Goal: Find specific page/section: Find specific page/section

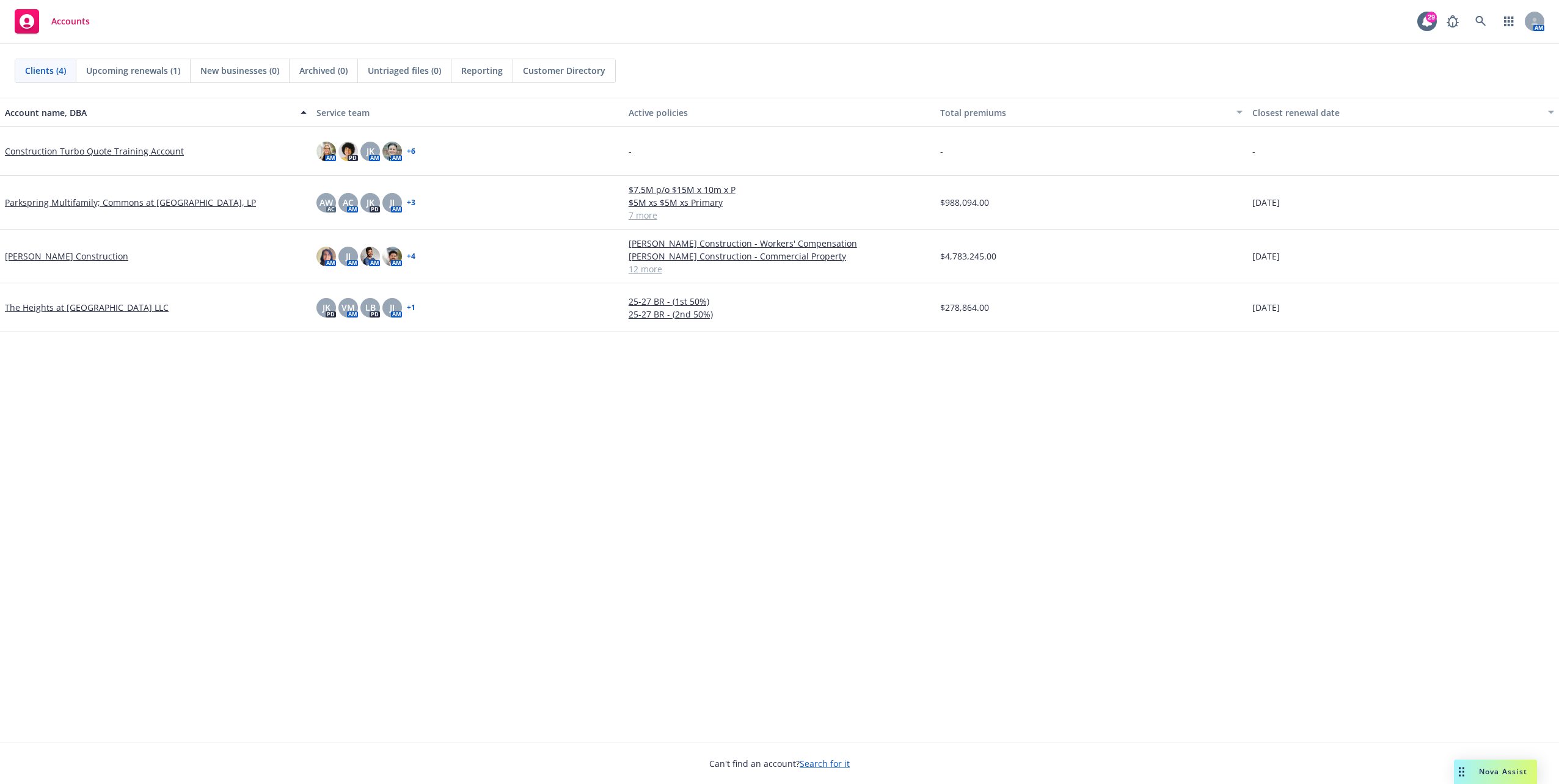
click at [488, 68] on span "Reporting" at bounding box center [482, 70] width 42 height 13
